Goal: Task Accomplishment & Management: Manage account settings

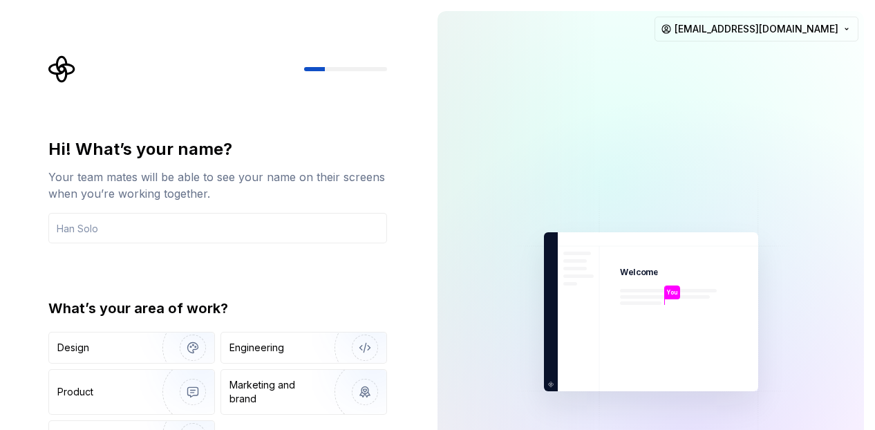
click at [365, 127] on div "Hi! What’s your name? Your team mates will be able to see your name on their sc…" at bounding box center [222, 277] width 364 height 444
click at [555, 165] on img at bounding box center [651, 312] width 311 height 363
click at [97, 357] on div "Design" at bounding box center [131, 348] width 165 height 30
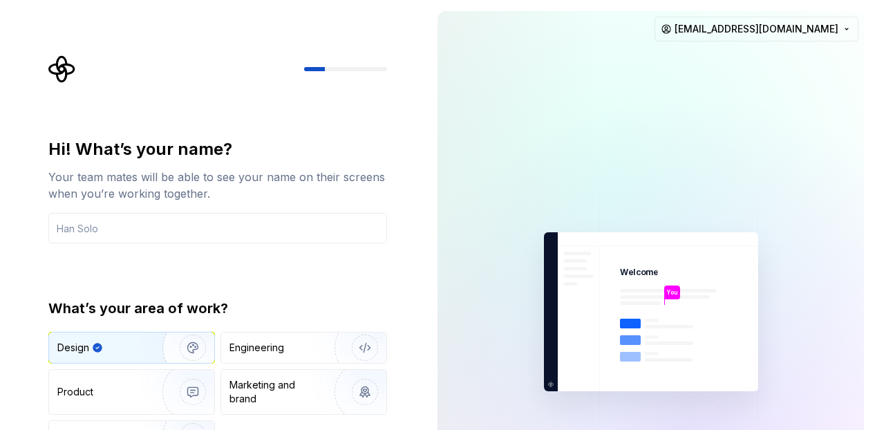
click at [97, 357] on div "Design" at bounding box center [131, 348] width 165 height 30
click at [104, 389] on div "Product" at bounding box center [102, 392] width 91 height 14
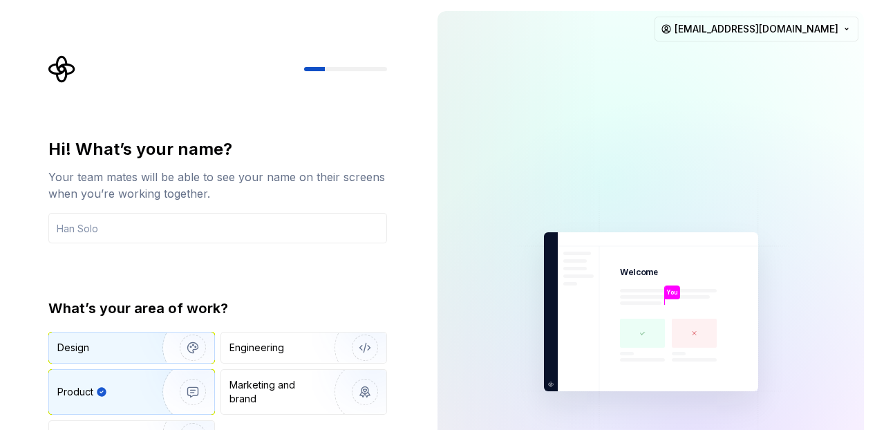
click at [102, 347] on div "Design" at bounding box center [100, 348] width 87 height 14
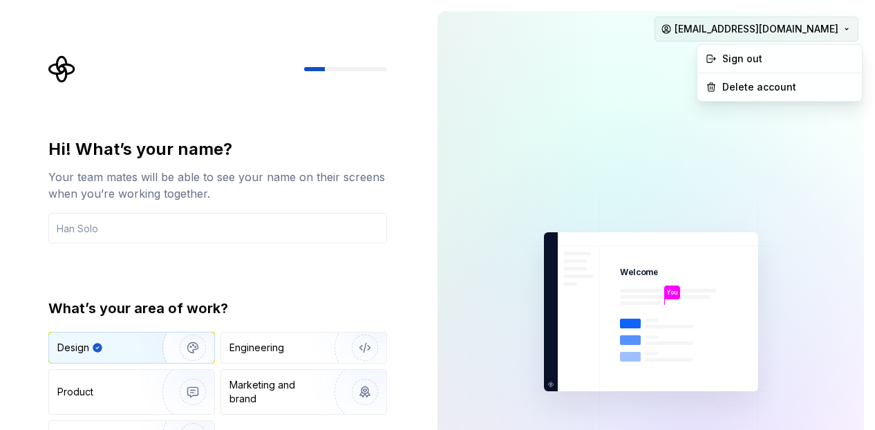
click at [751, 31] on html "Hi! What’s your name? Your team mates will be able to see your name on their sc…" at bounding box center [437, 215] width 875 height 430
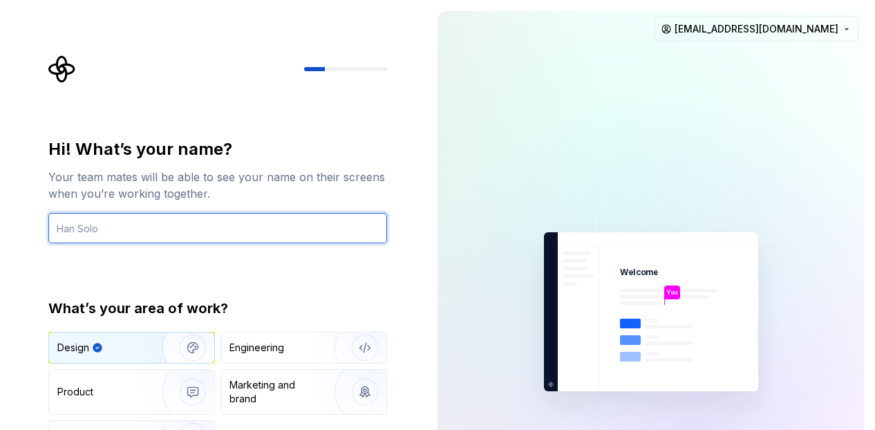
click at [227, 227] on input "text" at bounding box center [217, 228] width 339 height 30
type input "my new"
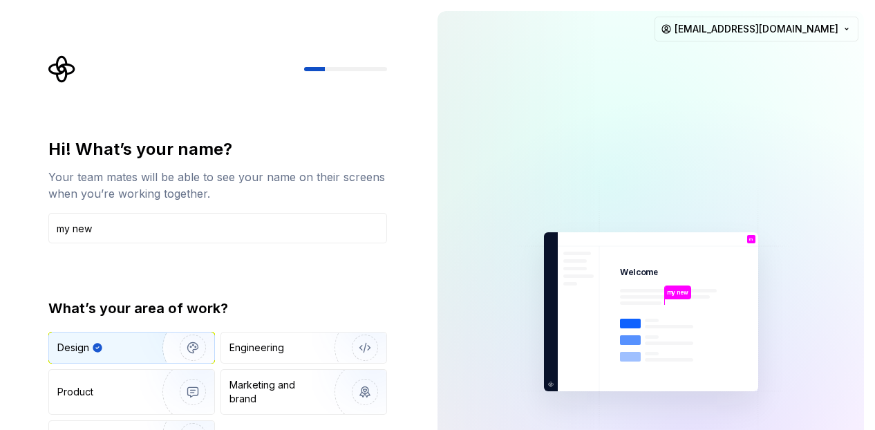
click at [413, 243] on div "Hi! What’s your name? Your team mates will be able to see your name on their sc…" at bounding box center [213, 312] width 427 height 624
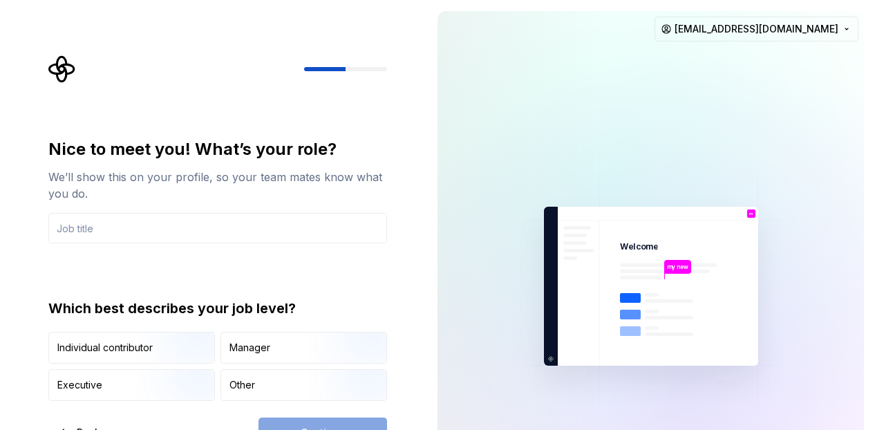
click at [142, 352] on img "button" at bounding box center [181, 365] width 88 height 93
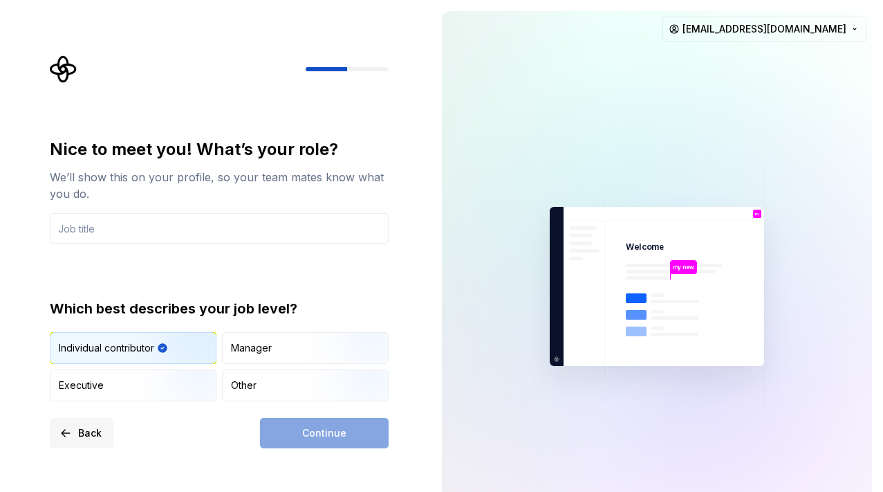
click at [86, 429] on span "Back" at bounding box center [90, 433] width 24 height 14
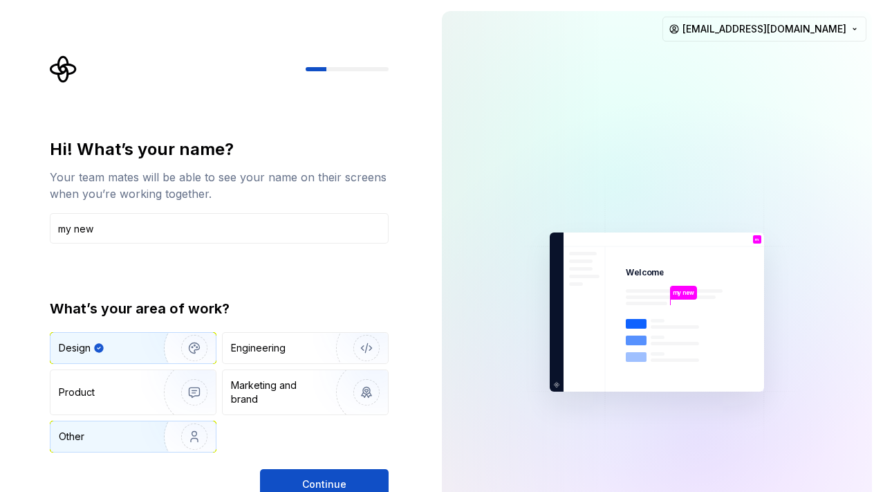
click at [109, 429] on div "Other" at bounding box center [99, 436] width 81 height 14
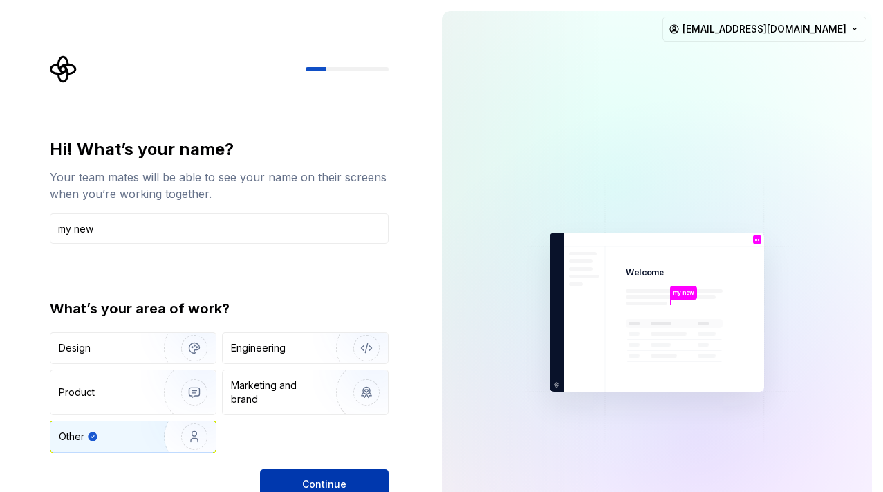
click at [326, 429] on span "Continue" at bounding box center [324, 484] width 44 height 14
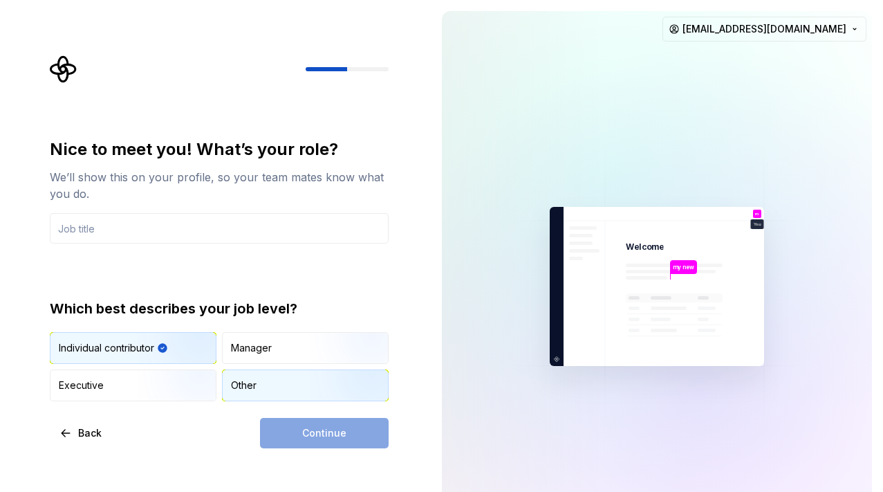
click at [245, 391] on div "Other" at bounding box center [244, 385] width 26 height 14
click at [317, 429] on div "Continue" at bounding box center [324, 433] width 129 height 30
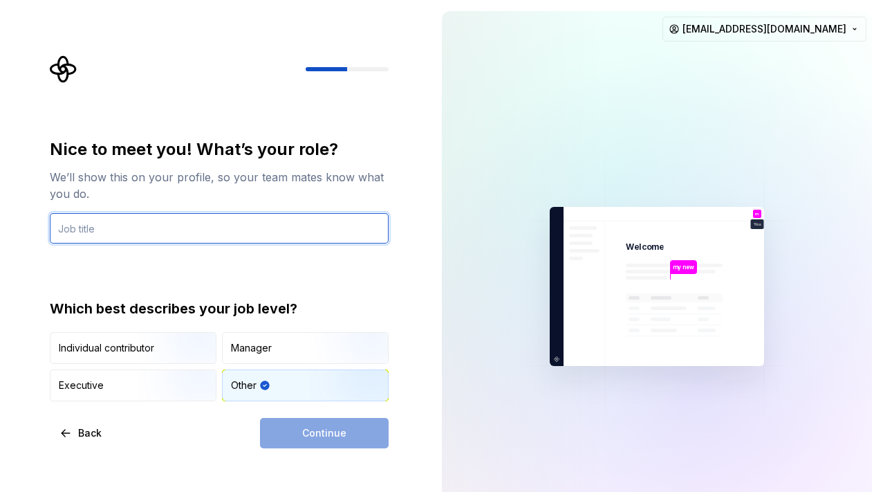
click at [199, 236] on input "text" at bounding box center [219, 228] width 339 height 30
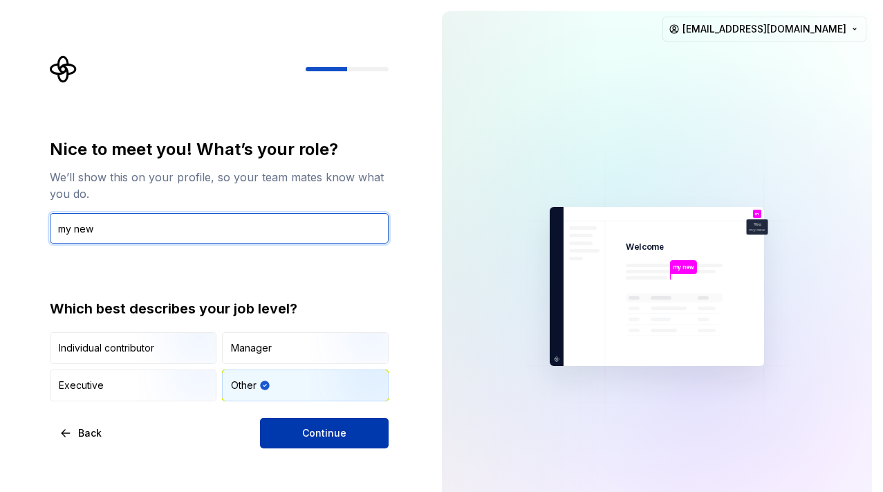
type input "my new"
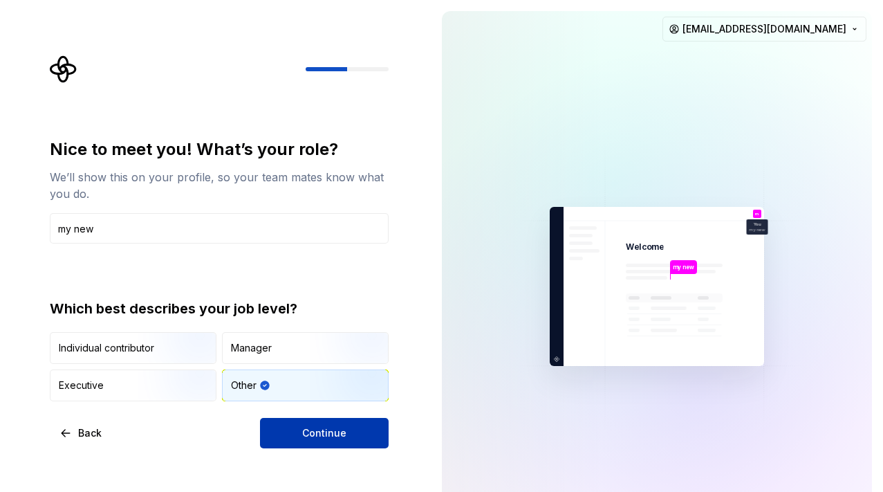
click at [337, 427] on span "Continue" at bounding box center [324, 433] width 44 height 14
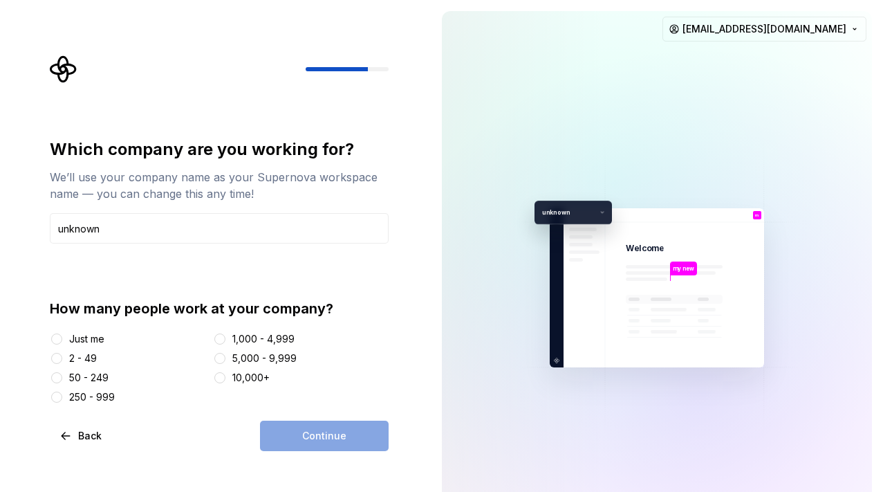
type input "unknown"
click at [417, 395] on div "Which company are you working for? We’ll use your company name as your Supernov…" at bounding box center [215, 287] width 431 height 575
click at [57, 337] on button "Just me" at bounding box center [56, 338] width 11 height 11
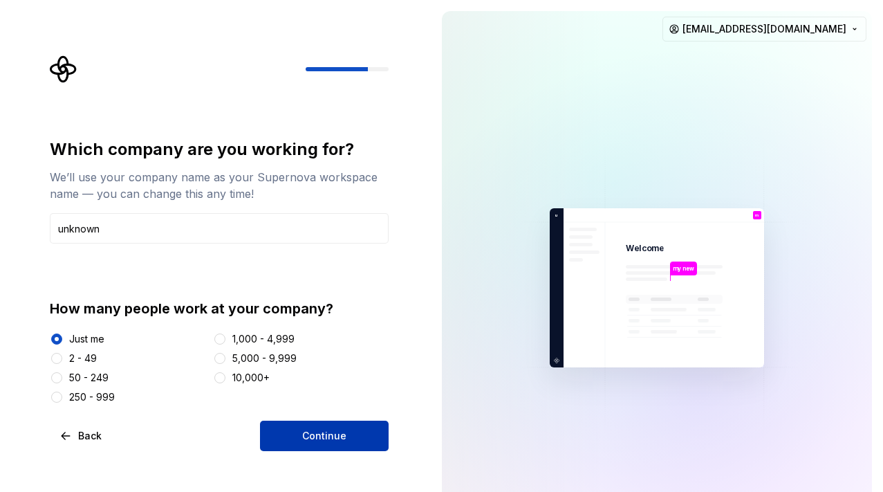
click at [299, 429] on button "Continue" at bounding box center [324, 435] width 129 height 30
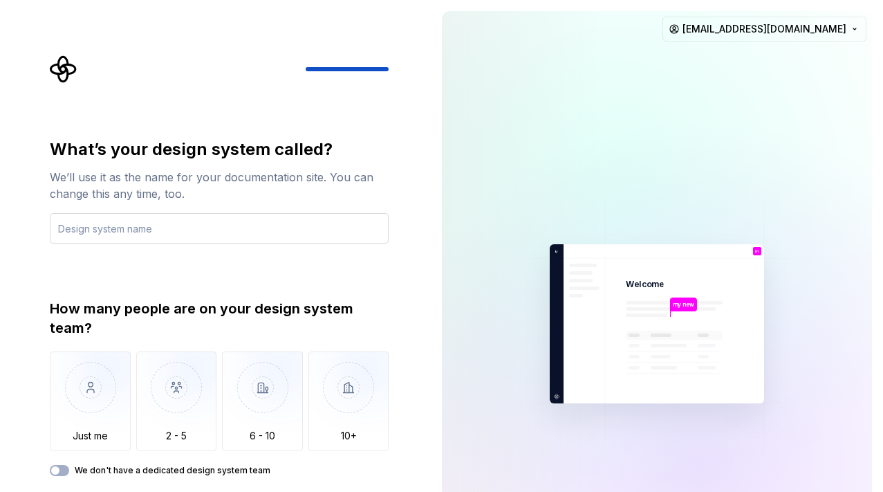
click at [204, 233] on input "text" at bounding box center [219, 228] width 339 height 30
type input "trail"
click at [414, 253] on div "What’s your design system called? We’ll use it as the name for your documentati…" at bounding box center [215, 323] width 431 height 647
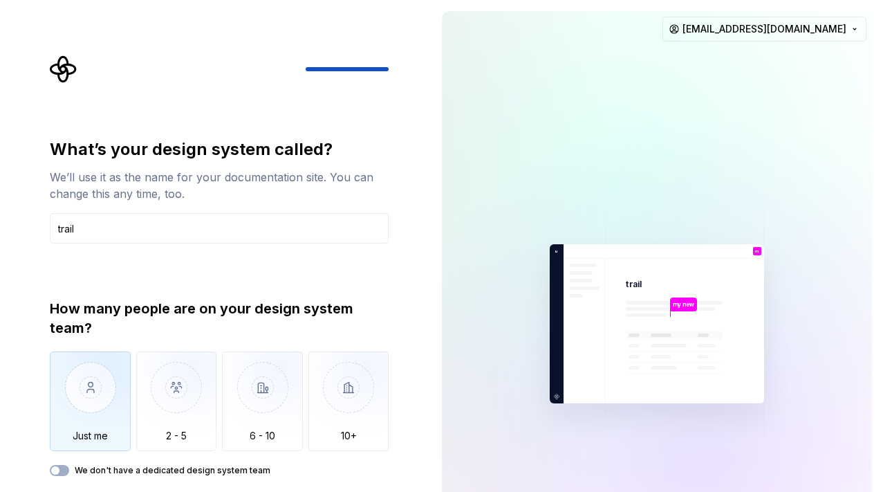
click at [100, 407] on img "button" at bounding box center [90, 397] width 81 height 93
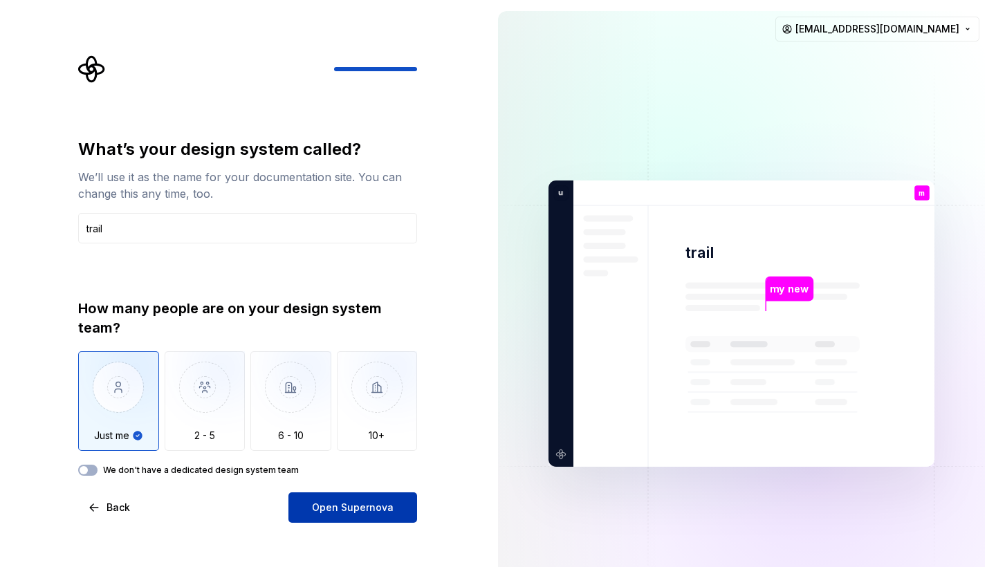
click at [361, 429] on span "Open Supernova" at bounding box center [353, 508] width 82 height 14
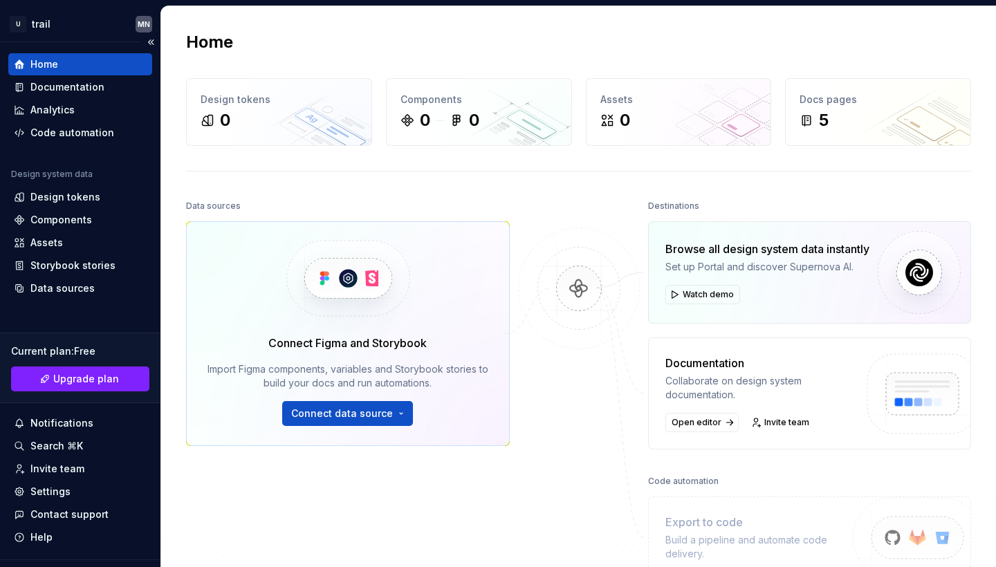
click at [52, 66] on div "Home" at bounding box center [44, 64] width 28 height 14
click at [55, 91] on div "Documentation" at bounding box center [67, 87] width 74 height 14
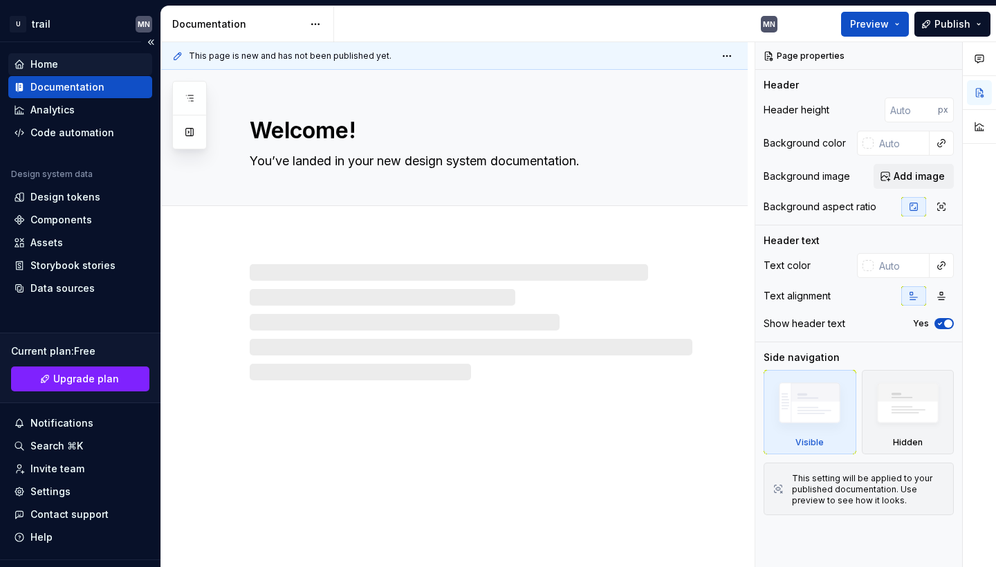
click at [47, 57] on div "Home" at bounding box center [80, 64] width 144 height 22
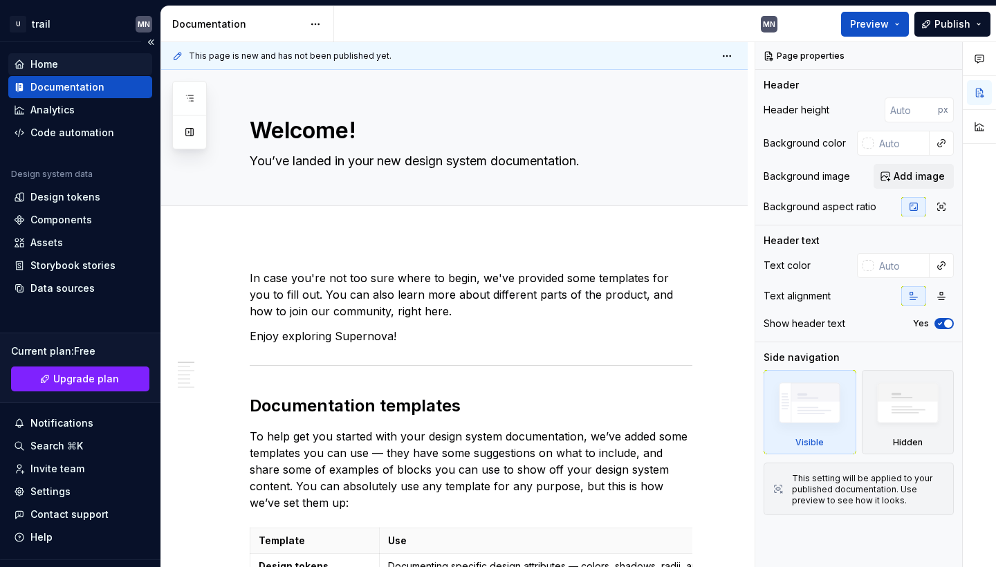
type textarea "*"
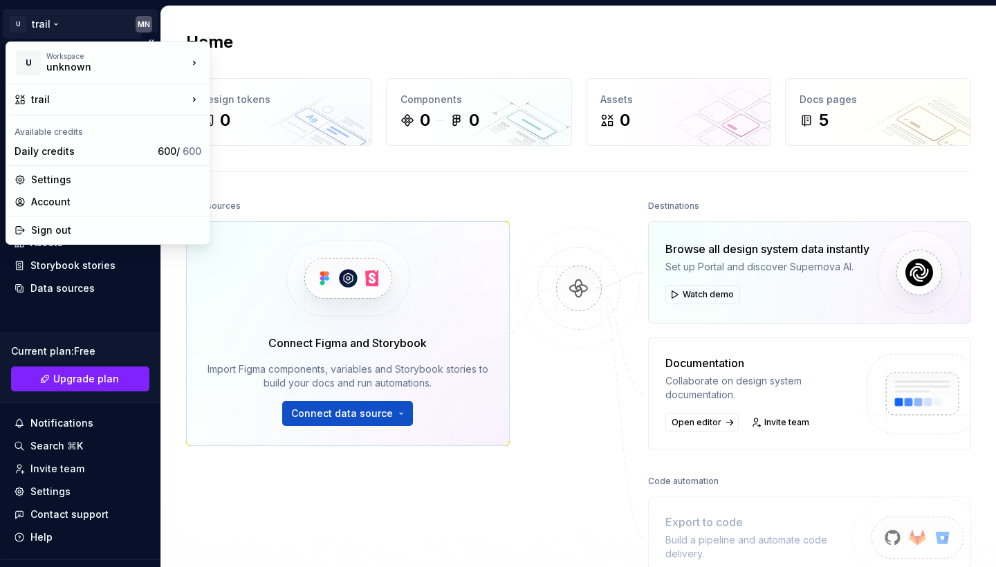
click at [39, 23] on html "U trail MN Home Documentation Analytics Code automation Design system data Desi…" at bounding box center [498, 283] width 996 height 567
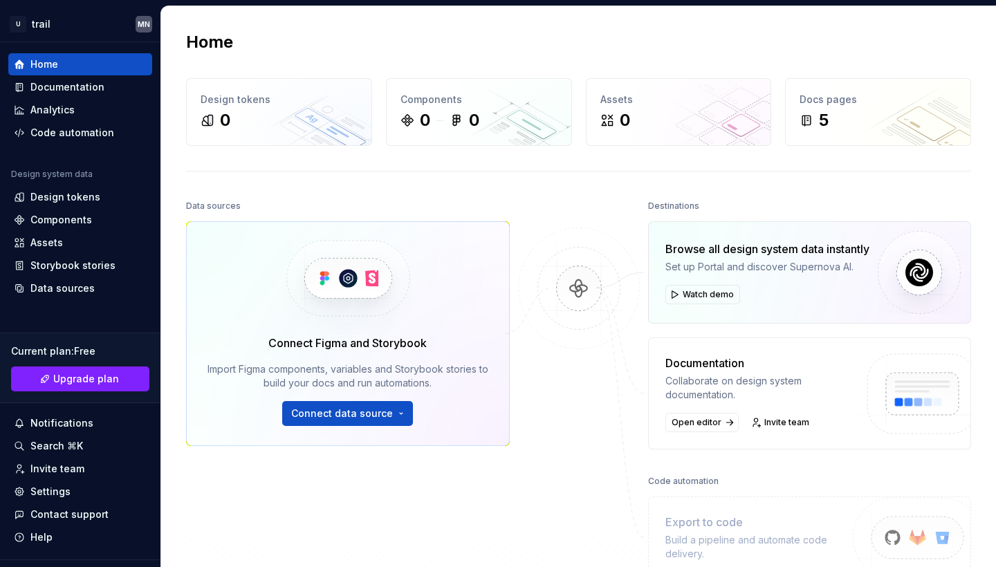
click at [41, 24] on html "U trail MN Home Documentation Analytics Code automation Design system data Desi…" at bounding box center [498, 283] width 996 height 567
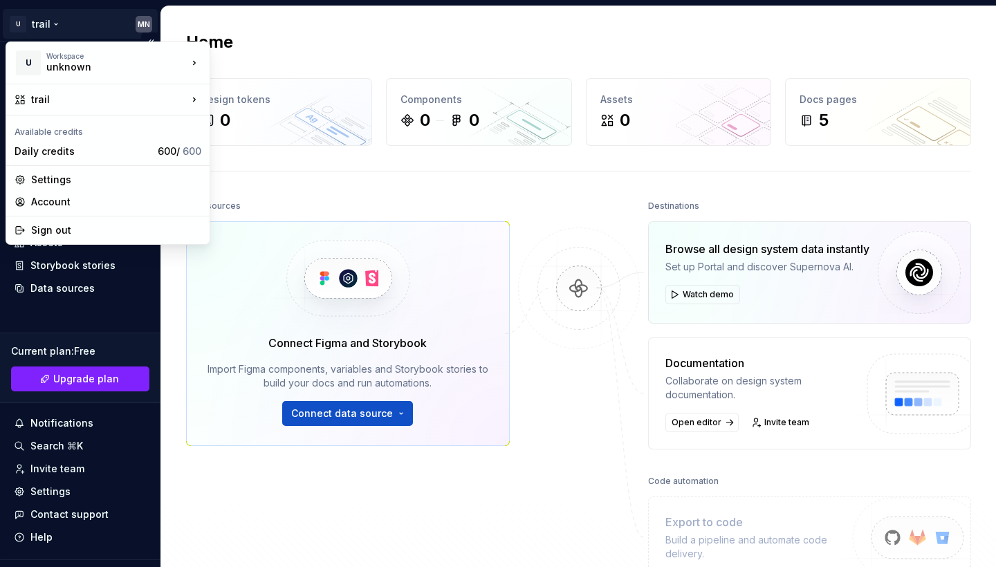
click at [136, 21] on html "U trail MN Home Documentation Analytics Code automation Design system data Desi…" at bounding box center [498, 283] width 996 height 567
click at [244, 91] on div "New workspace" at bounding box center [277, 91] width 90 height 14
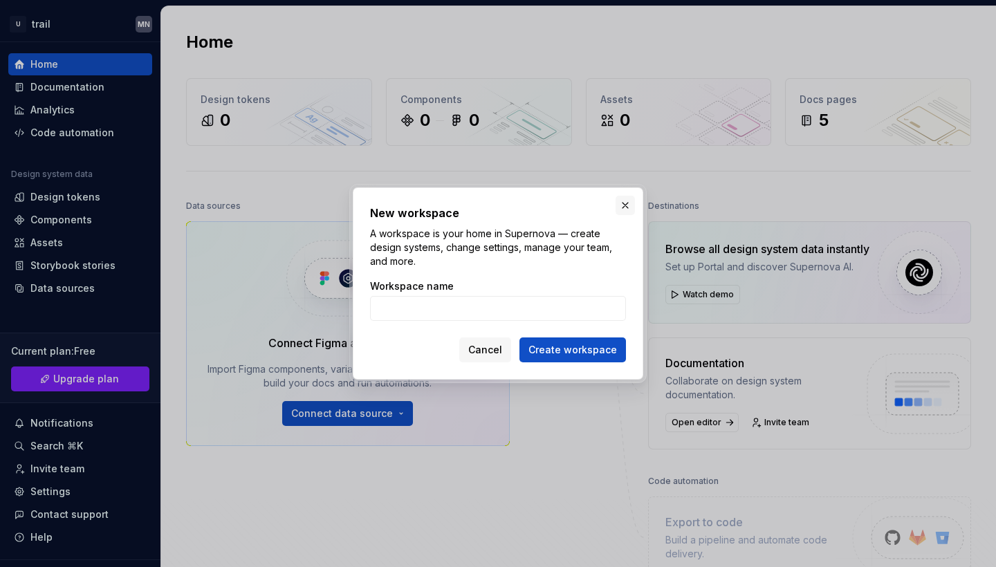
click at [627, 204] on button "button" at bounding box center [624, 205] width 19 height 19
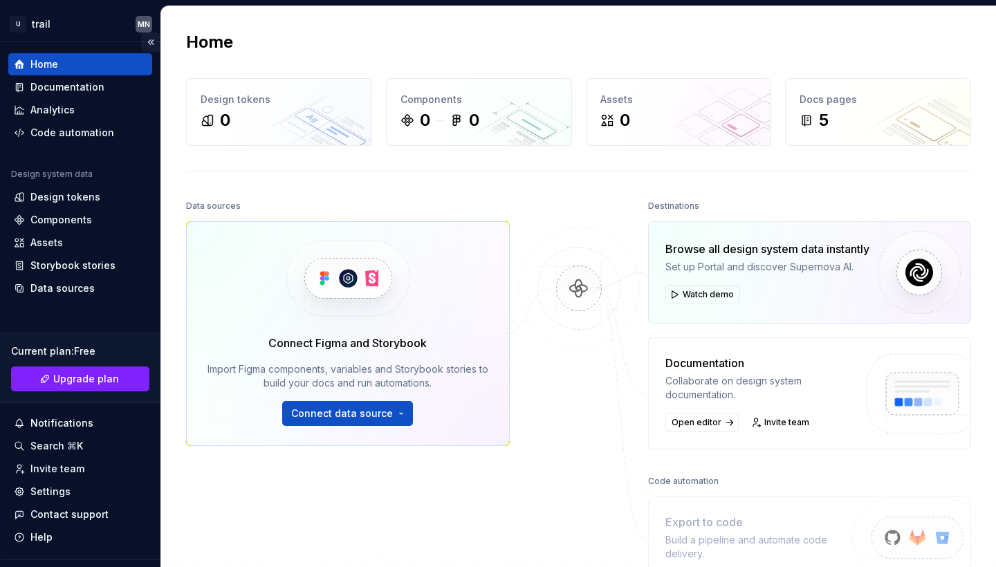
click at [142, 37] on button "Collapse sidebar" at bounding box center [150, 41] width 19 height 19
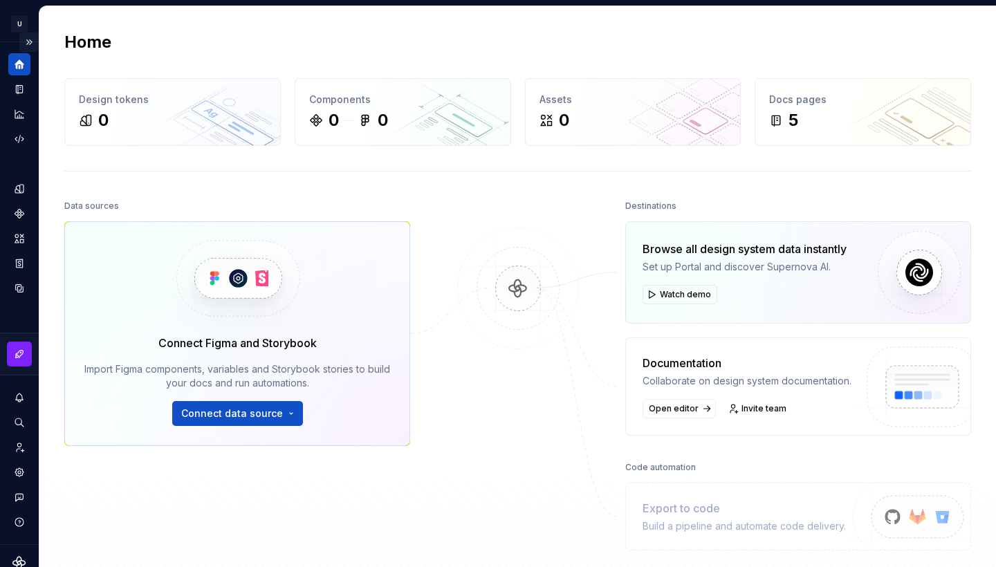
click at [23, 41] on button "Expand sidebar" at bounding box center [28, 41] width 19 height 19
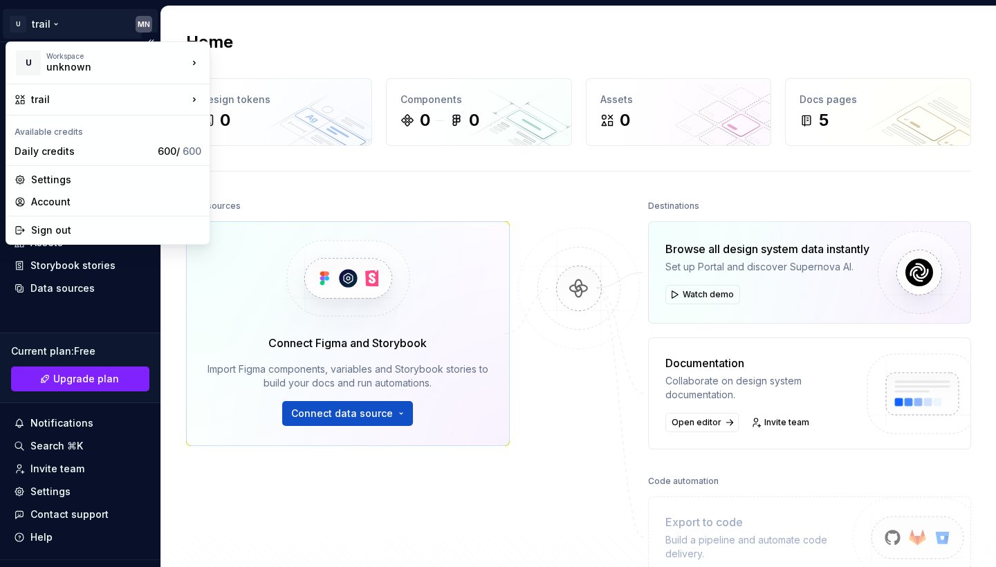
click at [138, 26] on html "U trail MN Home Documentation Analytics Code automation Design system data Desi…" at bounding box center [498, 283] width 996 height 567
click at [243, 88] on div "New workspace" at bounding box center [277, 91] width 90 height 14
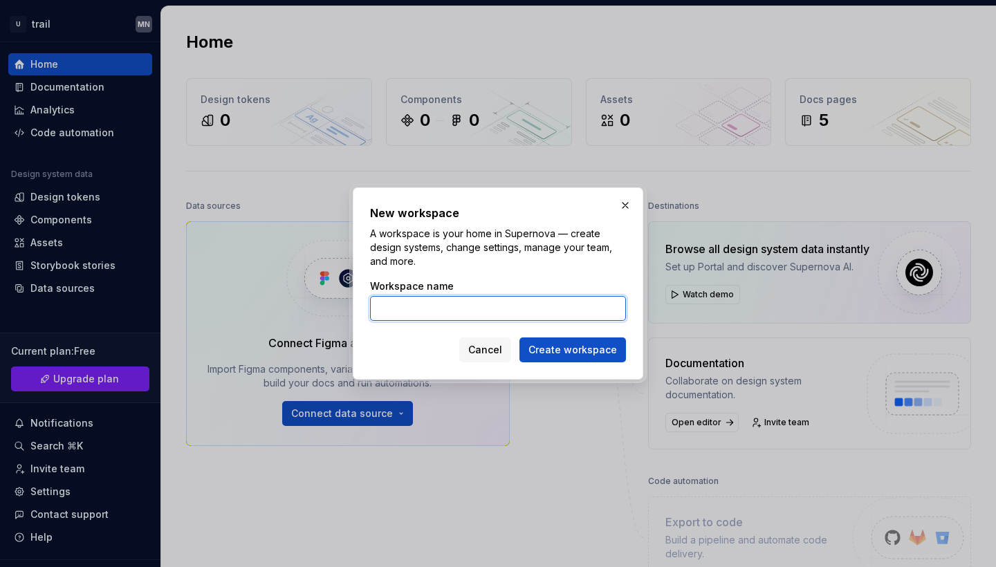
click at [460, 309] on input "Workspace name" at bounding box center [498, 308] width 256 height 25
type input "my new project"
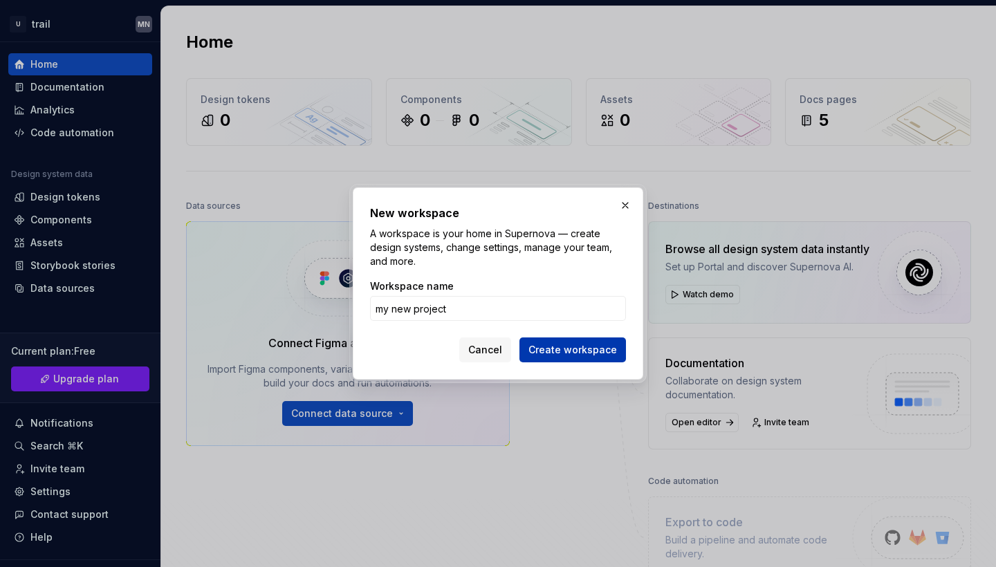
click at [598, 350] on span "Create workspace" at bounding box center [572, 350] width 88 height 14
